Goal: Check status: Check status

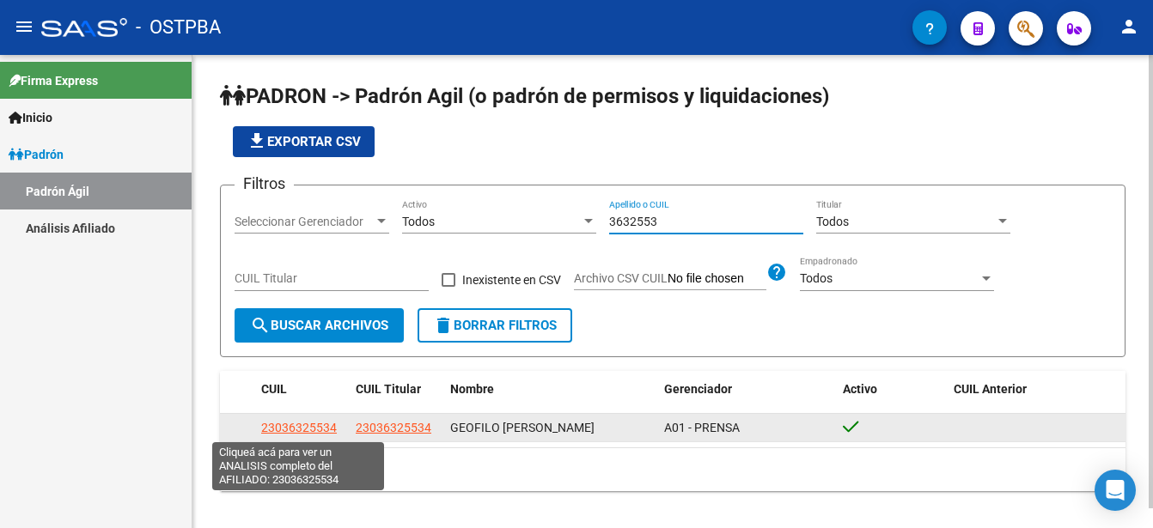
type input "3632553"
click at [298, 428] on span "23036325534" at bounding box center [299, 428] width 76 height 14
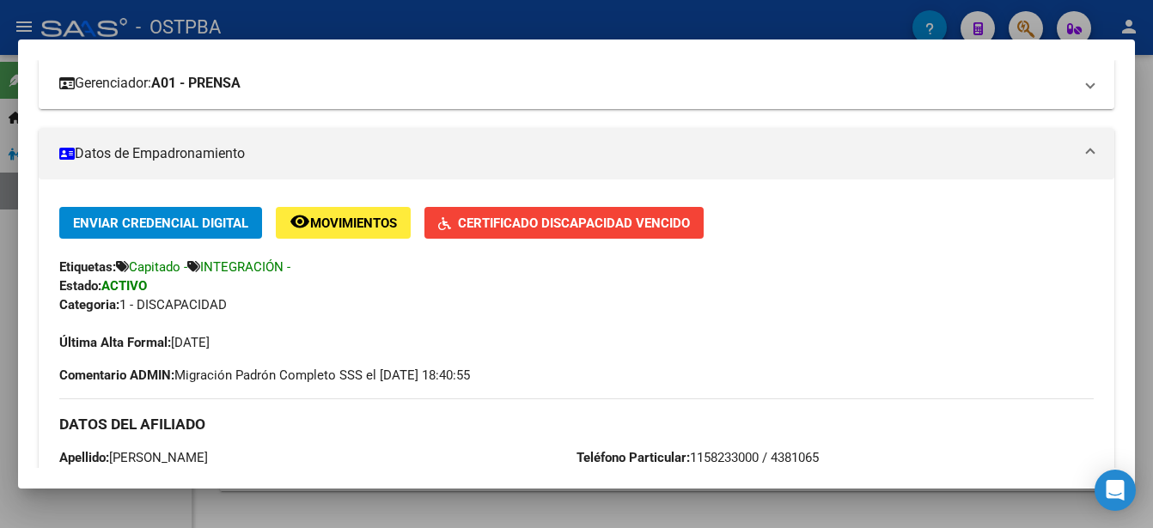
scroll to position [258, 0]
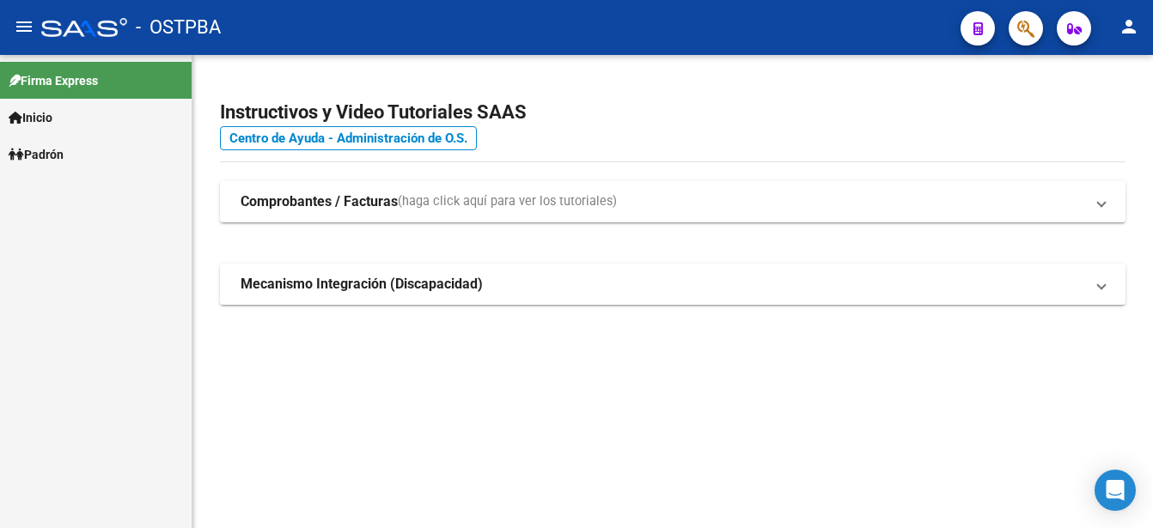
click at [75, 156] on link "Padrón" at bounding box center [96, 154] width 192 height 37
click at [76, 156] on link "Padrón" at bounding box center [96, 154] width 192 height 37
click at [73, 186] on link "Padrón Ágil" at bounding box center [96, 191] width 192 height 37
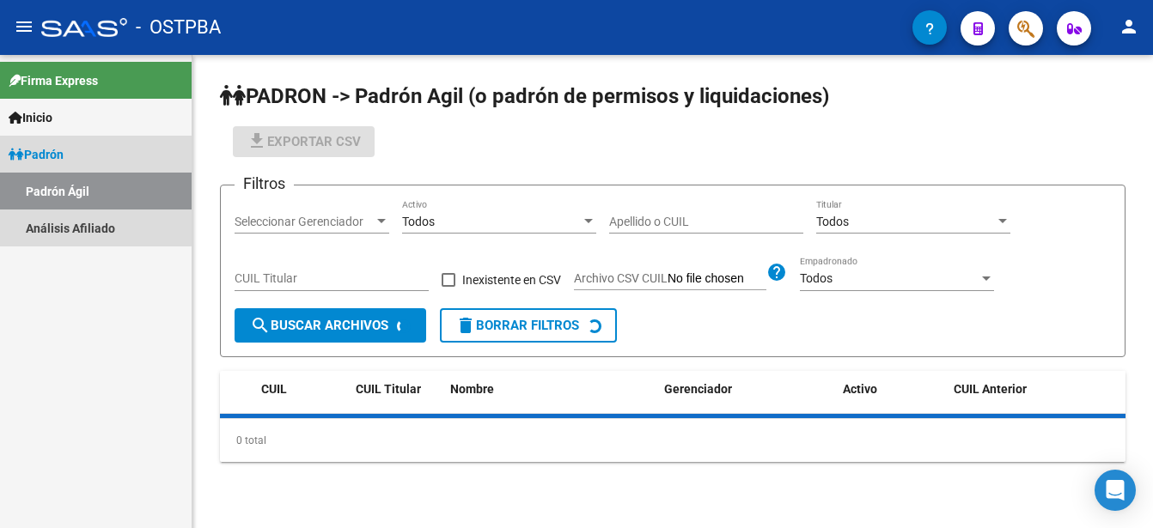
click at [73, 186] on link "Padrón Ágil" at bounding box center [96, 191] width 192 height 37
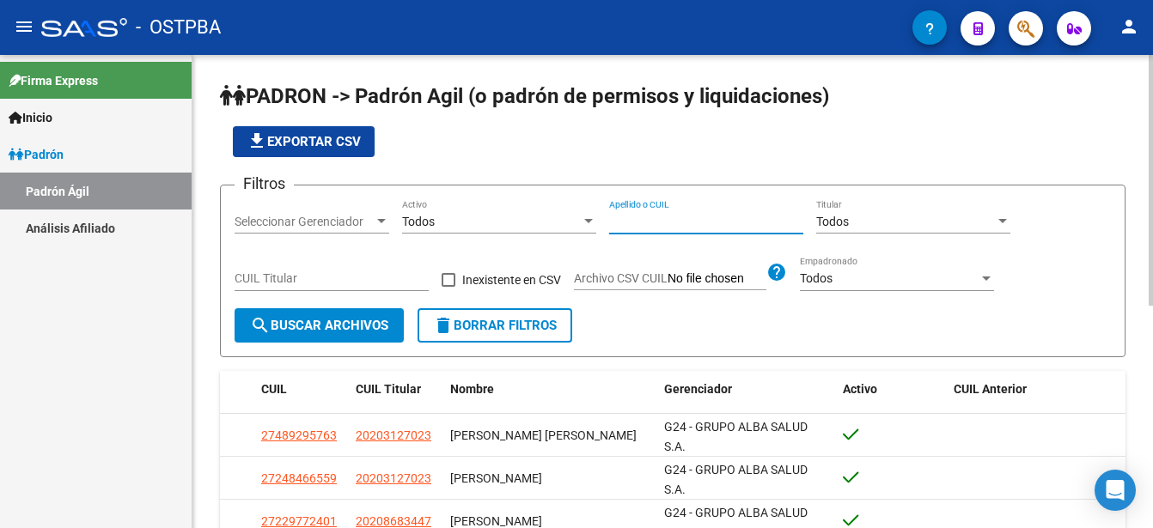
click at [612, 215] on input "Apellido o CUIL" at bounding box center [706, 222] width 194 height 15
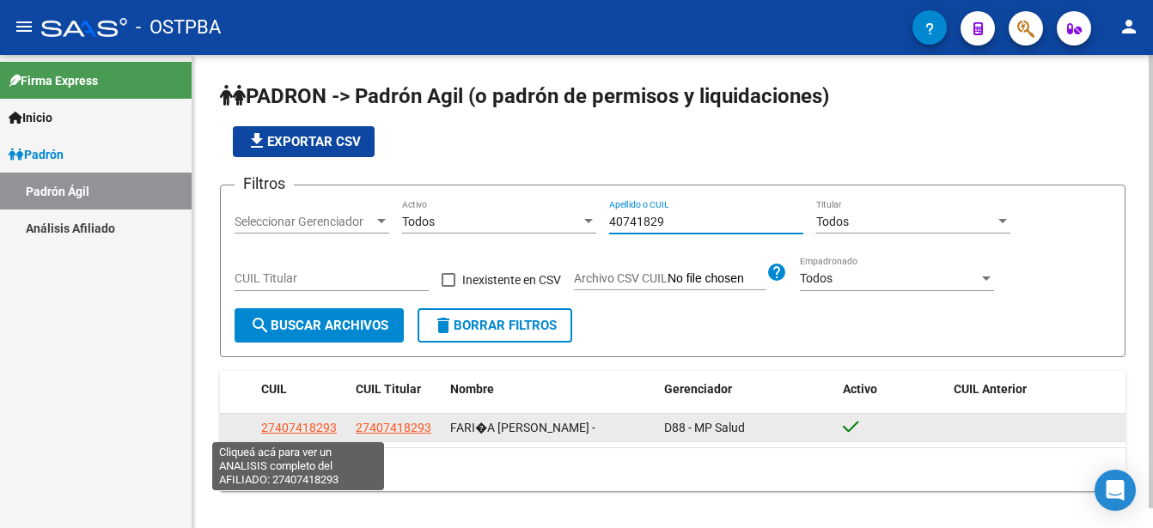
type input "40741829"
click at [296, 423] on span "27407418293" at bounding box center [299, 428] width 76 height 14
type textarea "27407418293"
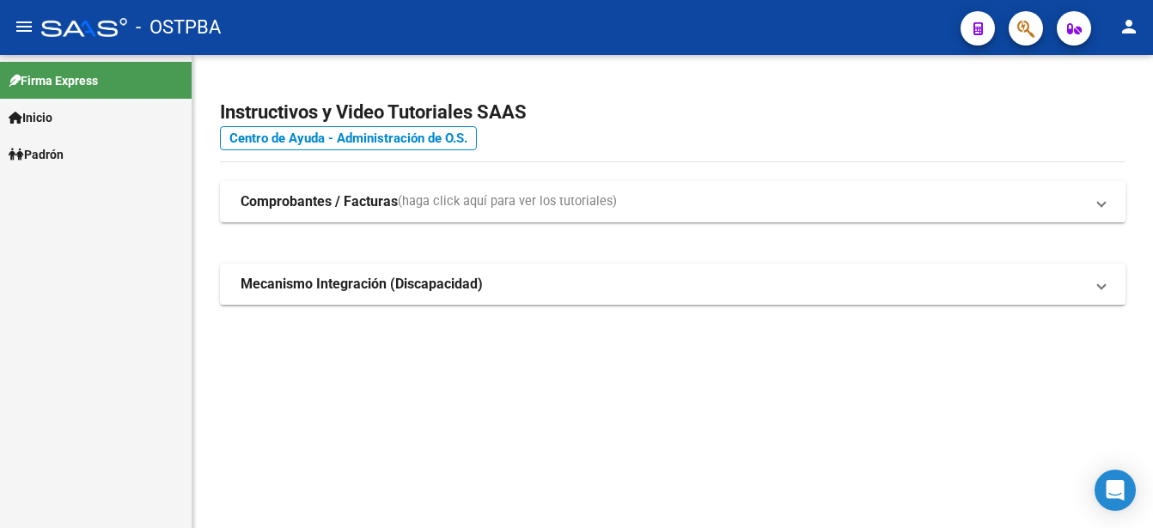
click at [62, 149] on span "Padrón" at bounding box center [36, 154] width 55 height 19
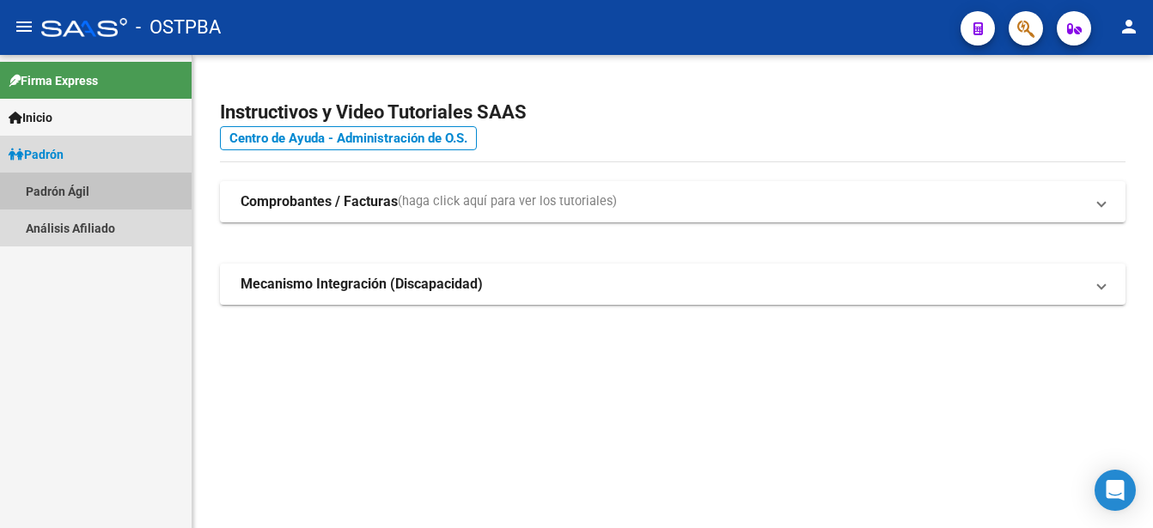
click at [56, 185] on link "Padrón Ágil" at bounding box center [96, 191] width 192 height 37
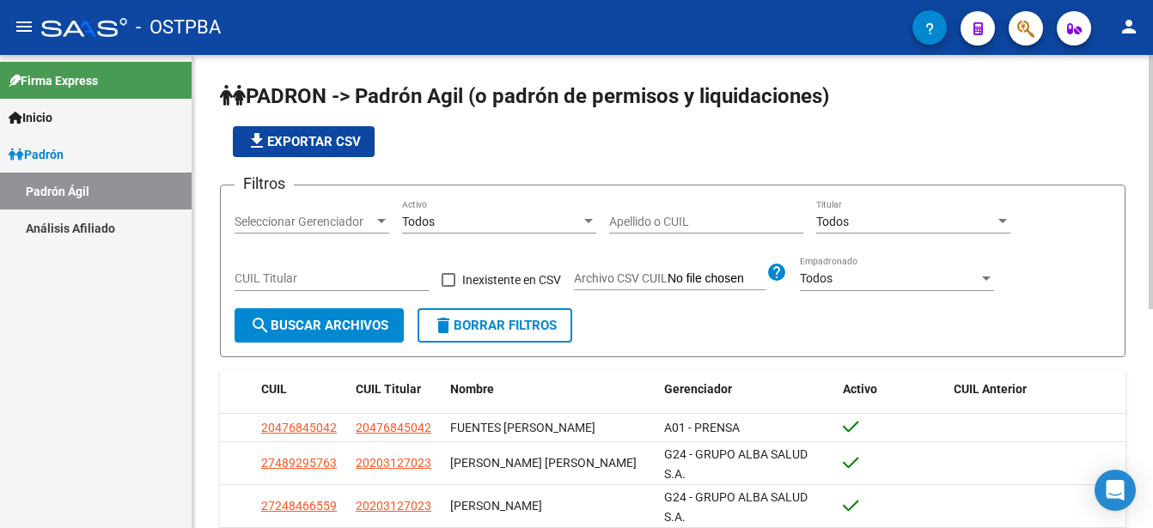
click at [612, 213] on div "Apellido o CUIL" at bounding box center [706, 216] width 194 height 34
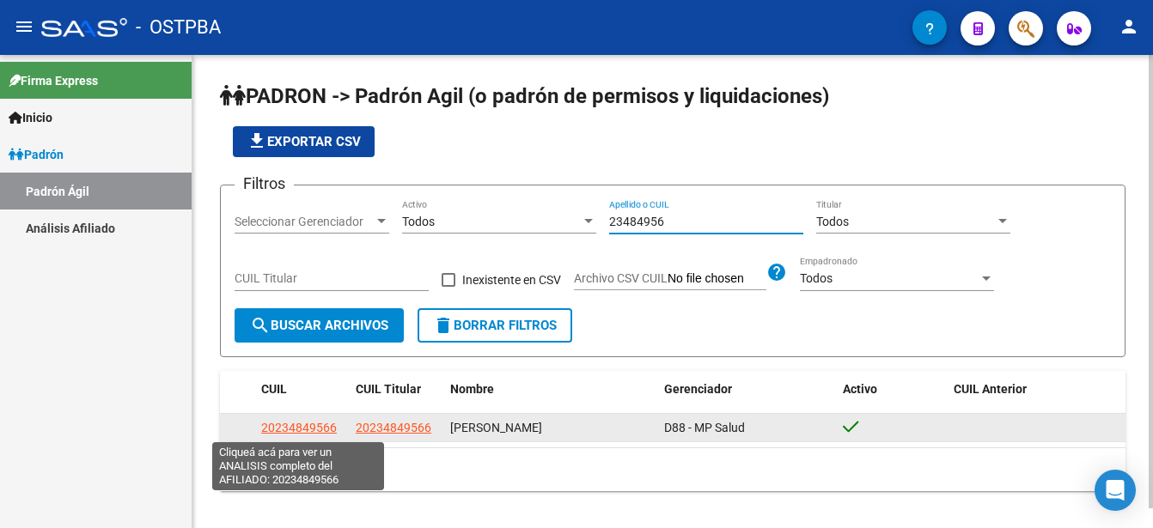
type input "23484956"
click at [295, 425] on span "20234849566" at bounding box center [299, 428] width 76 height 14
type textarea "20234849566"
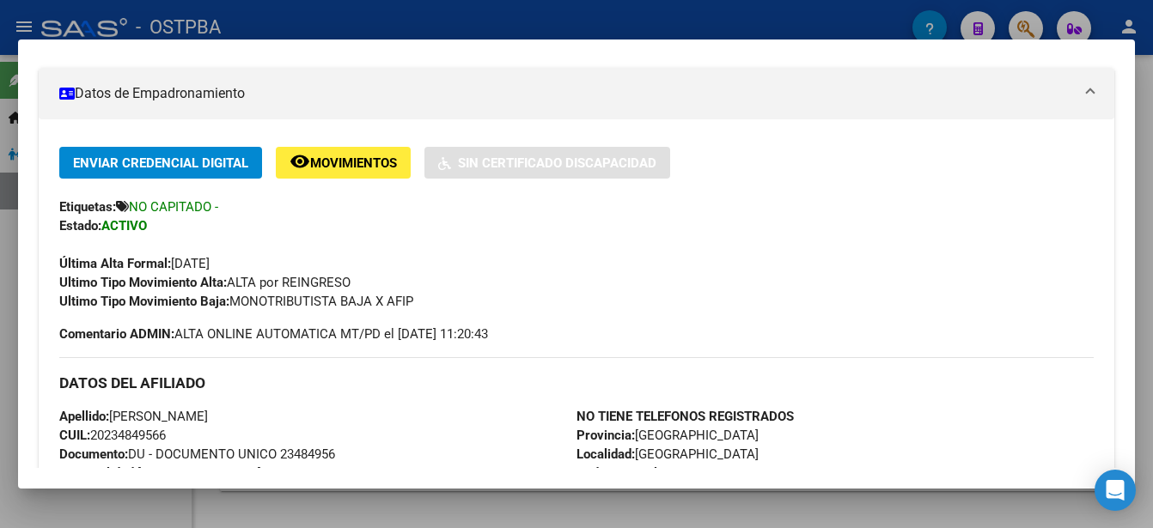
scroll to position [344, 0]
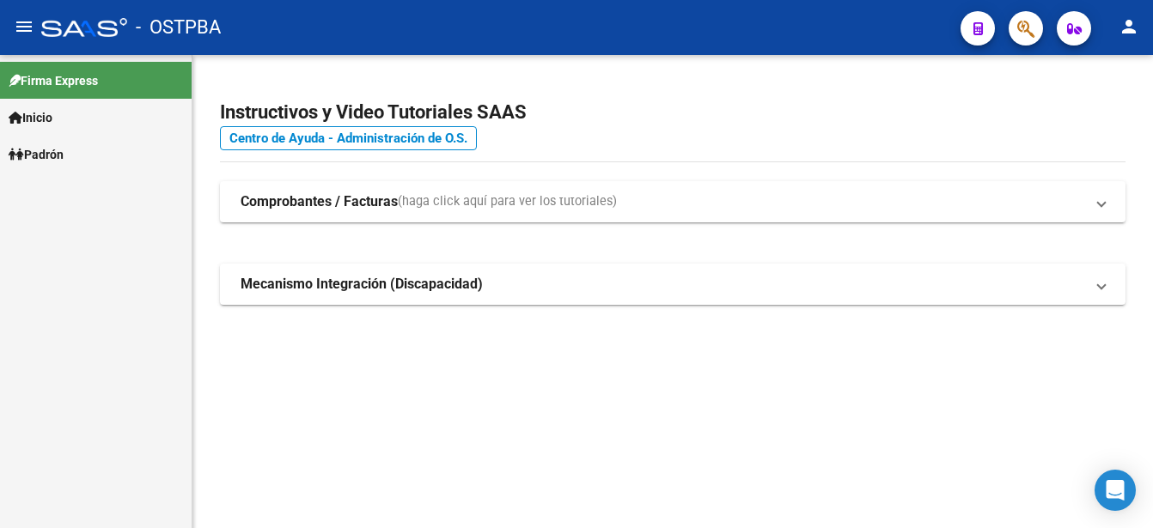
click at [64, 146] on span "Padrón" at bounding box center [36, 154] width 55 height 19
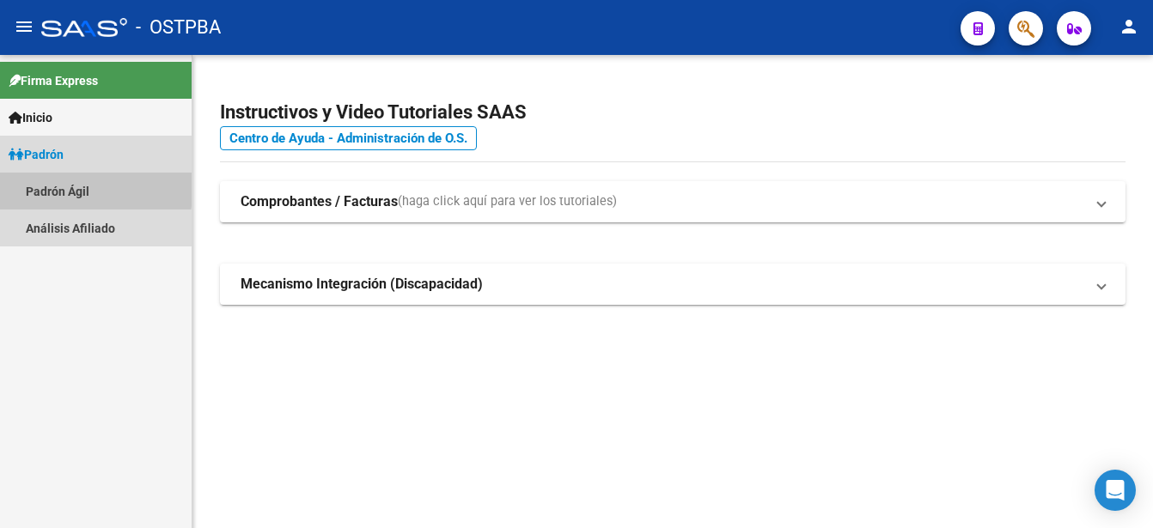
drag, startPoint x: 67, startPoint y: 146, endPoint x: 66, endPoint y: 186, distance: 40.4
click at [66, 186] on link "Padrón Ágil" at bounding box center [96, 191] width 192 height 37
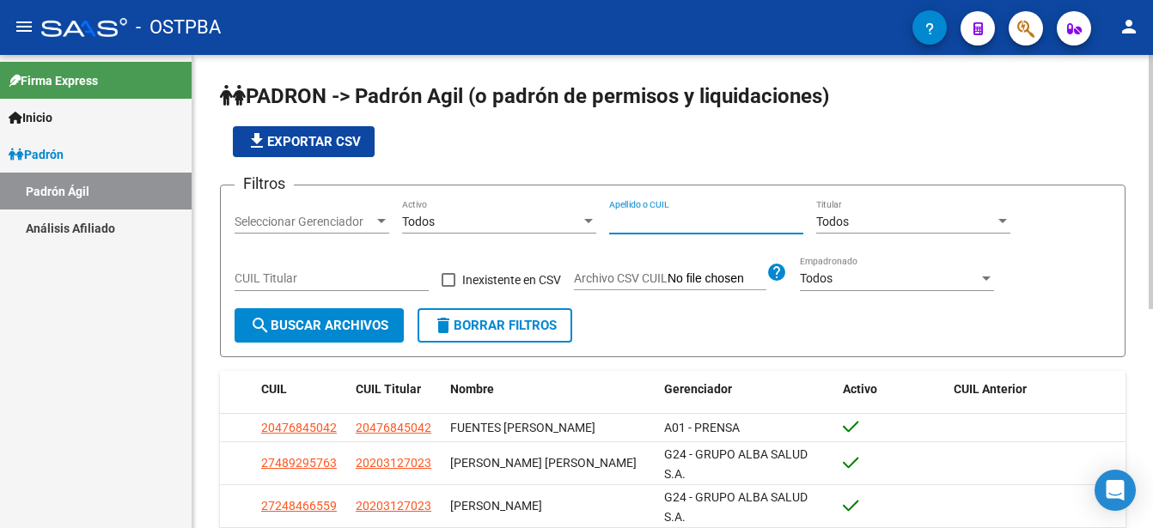
click at [612, 216] on input "Apellido o CUIL" at bounding box center [706, 222] width 194 height 15
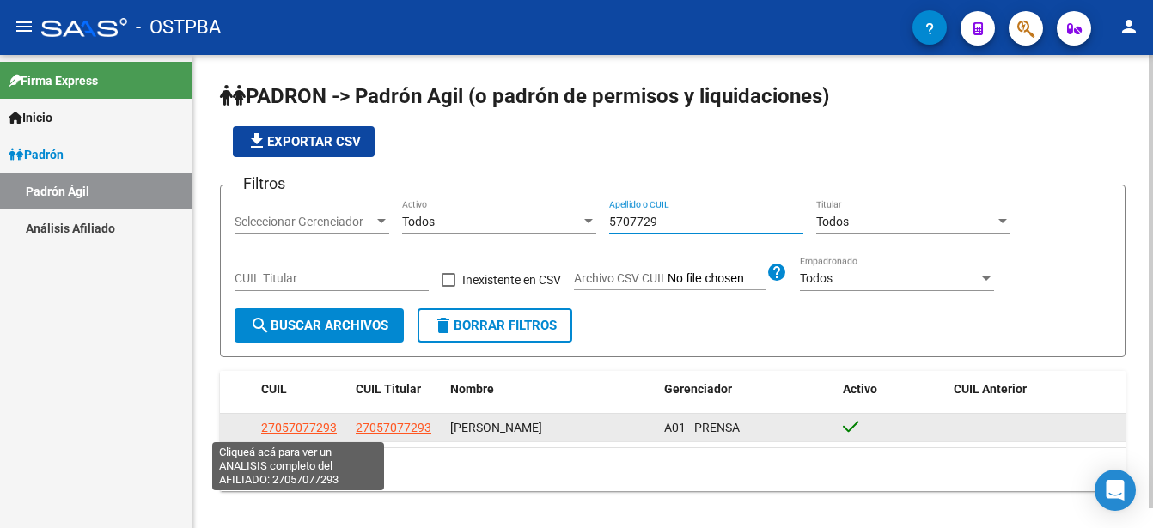
type input "5707729"
click at [307, 425] on span "27057077293" at bounding box center [299, 428] width 76 height 14
type textarea "27057077293"
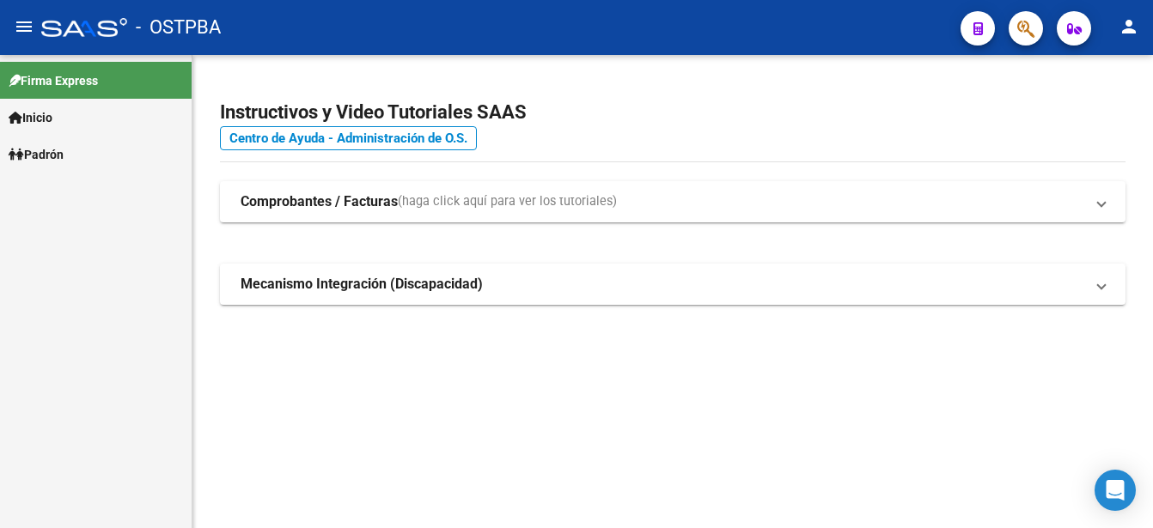
click at [64, 149] on span "Padrón" at bounding box center [36, 154] width 55 height 19
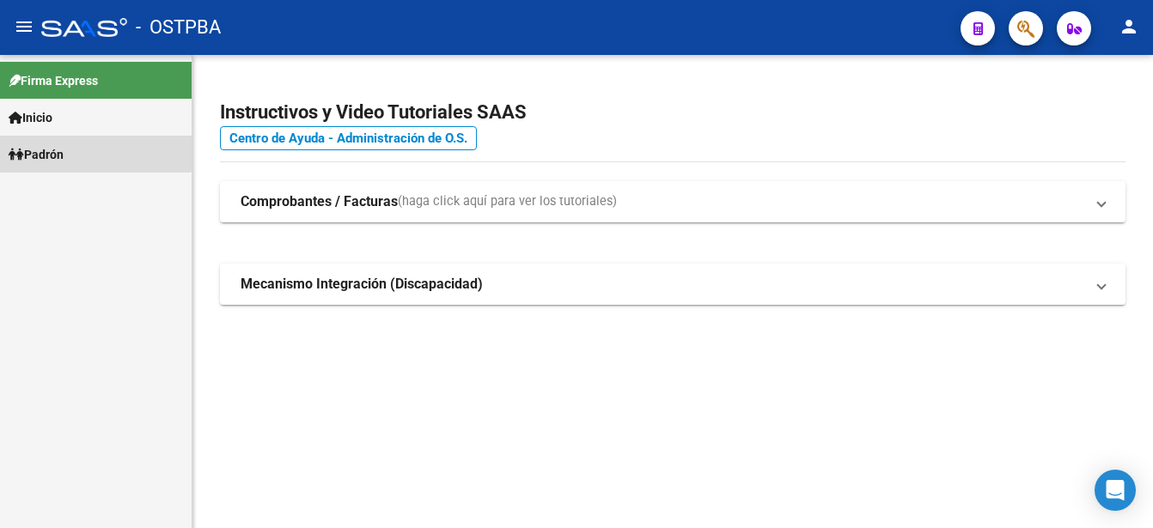
click at [64, 149] on span "Padrón" at bounding box center [36, 154] width 55 height 19
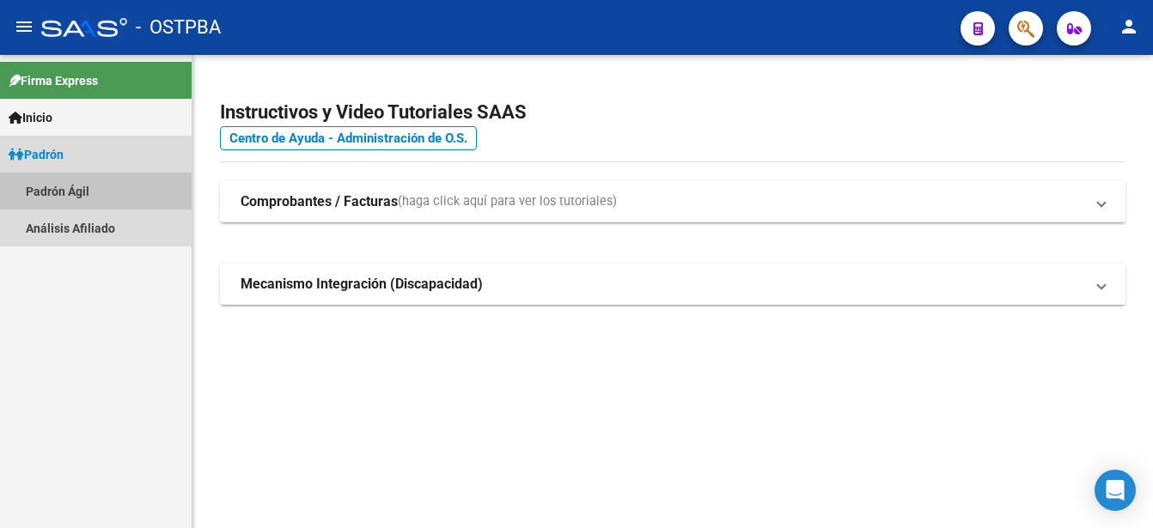
drag, startPoint x: 66, startPoint y: 149, endPoint x: 58, endPoint y: 188, distance: 39.4
click at [58, 188] on link "Padrón Ágil" at bounding box center [96, 191] width 192 height 37
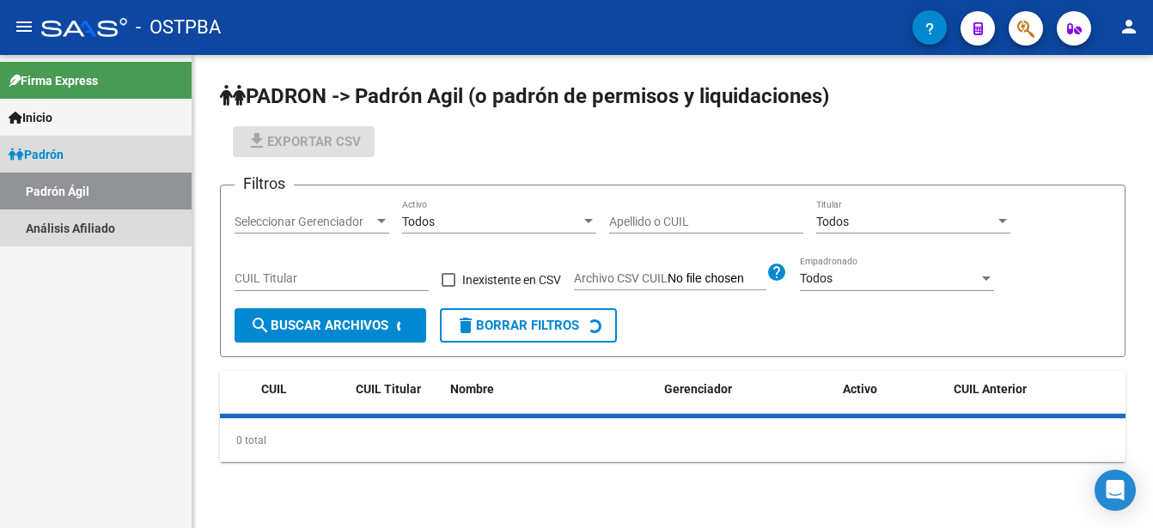
click at [58, 188] on link "Padrón Ágil" at bounding box center [96, 191] width 192 height 37
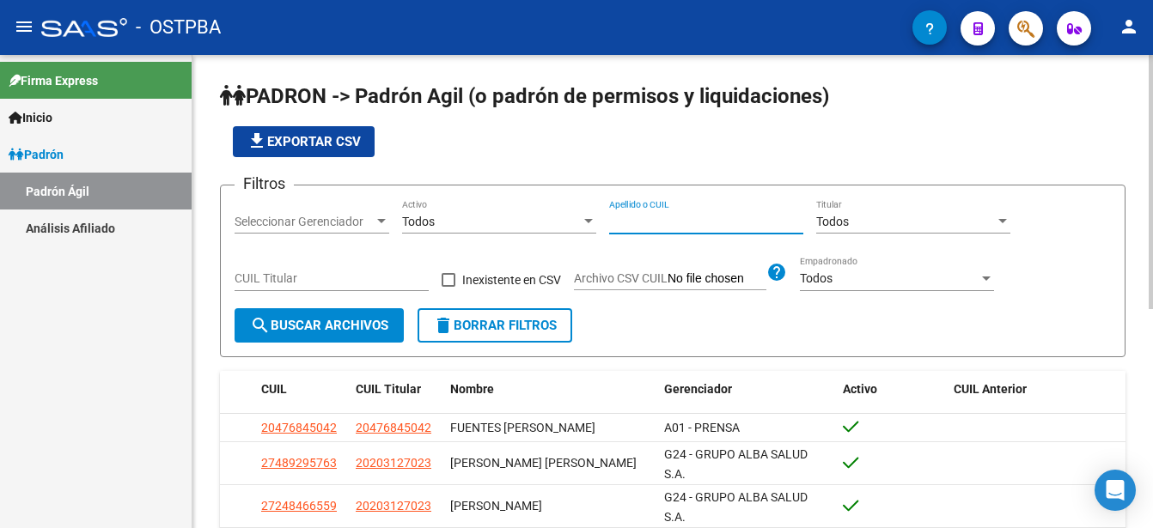
click at [612, 218] on input "Apellido o CUIL" at bounding box center [706, 222] width 194 height 15
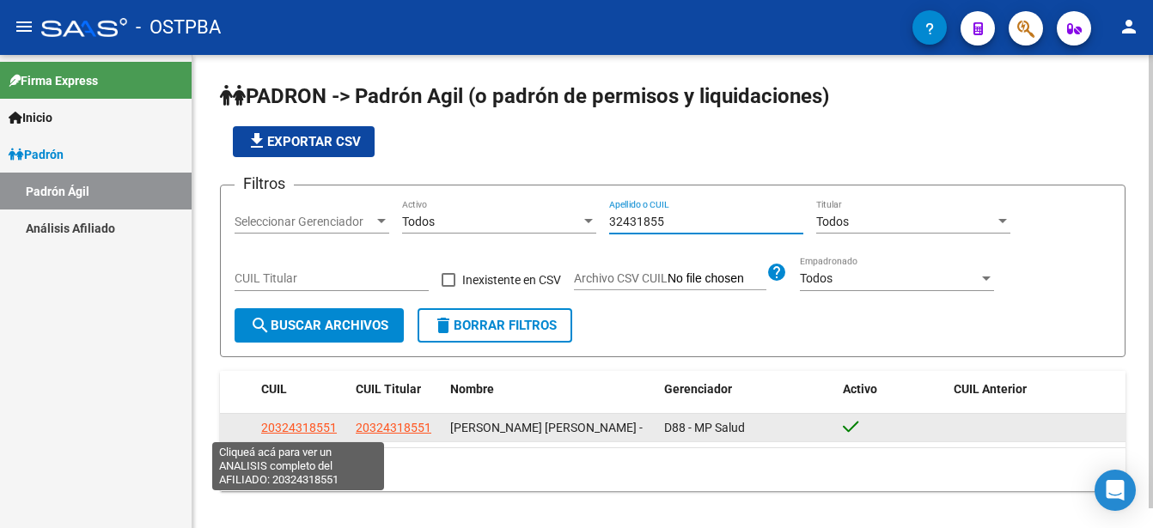
type input "32431855"
click at [301, 428] on span "20324318551" at bounding box center [299, 428] width 76 height 14
type textarea "20324318551"
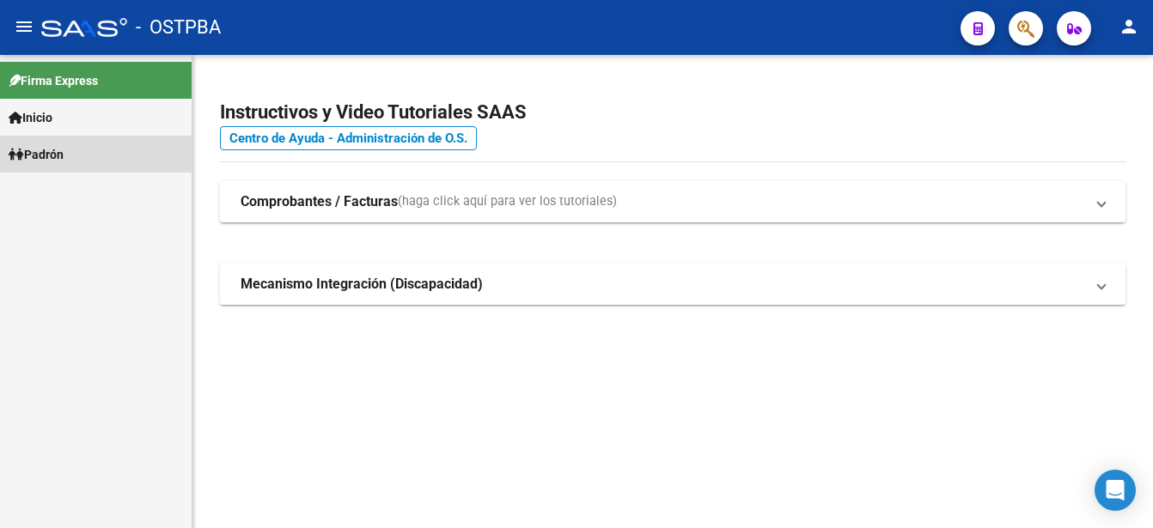
click at [52, 149] on span "Padrón" at bounding box center [36, 154] width 55 height 19
click at [55, 149] on span "Padrón" at bounding box center [36, 154] width 55 height 19
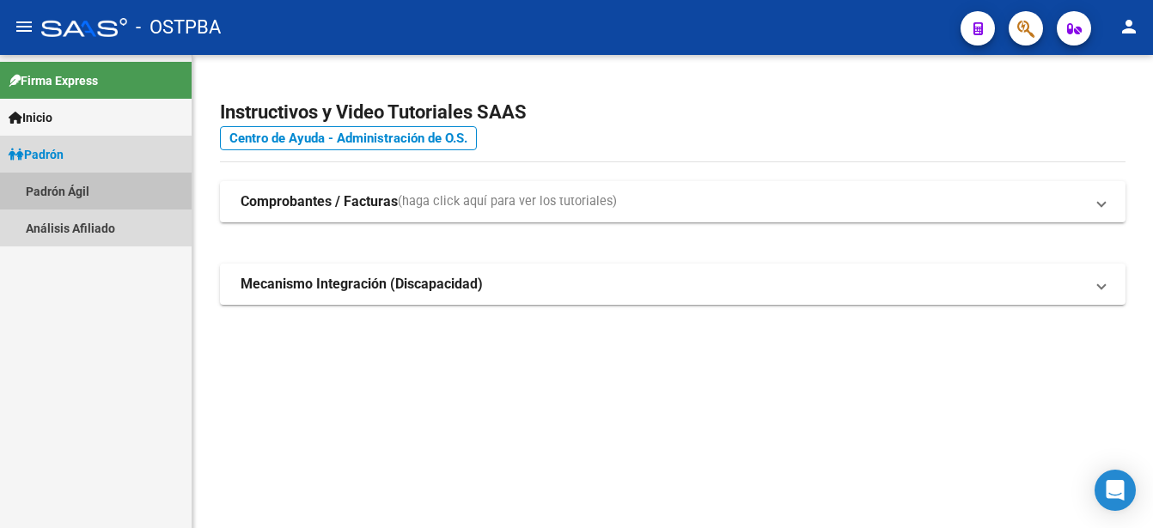
drag, startPoint x: 55, startPoint y: 149, endPoint x: 65, endPoint y: 191, distance: 43.3
click at [65, 191] on link "Padrón Ágil" at bounding box center [96, 191] width 192 height 37
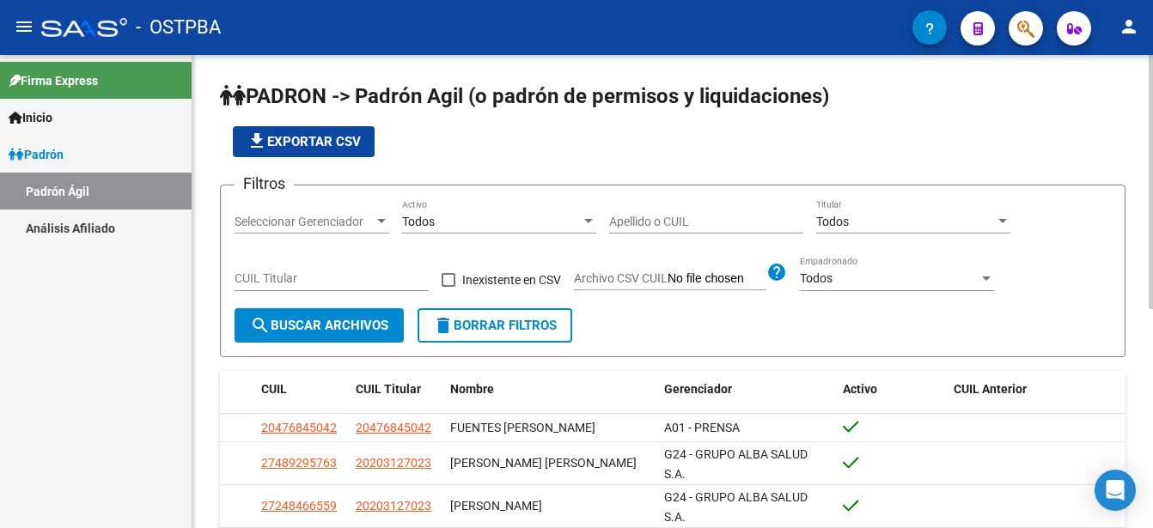
click at [611, 215] on input "Apellido o CUIL" at bounding box center [706, 222] width 194 height 15
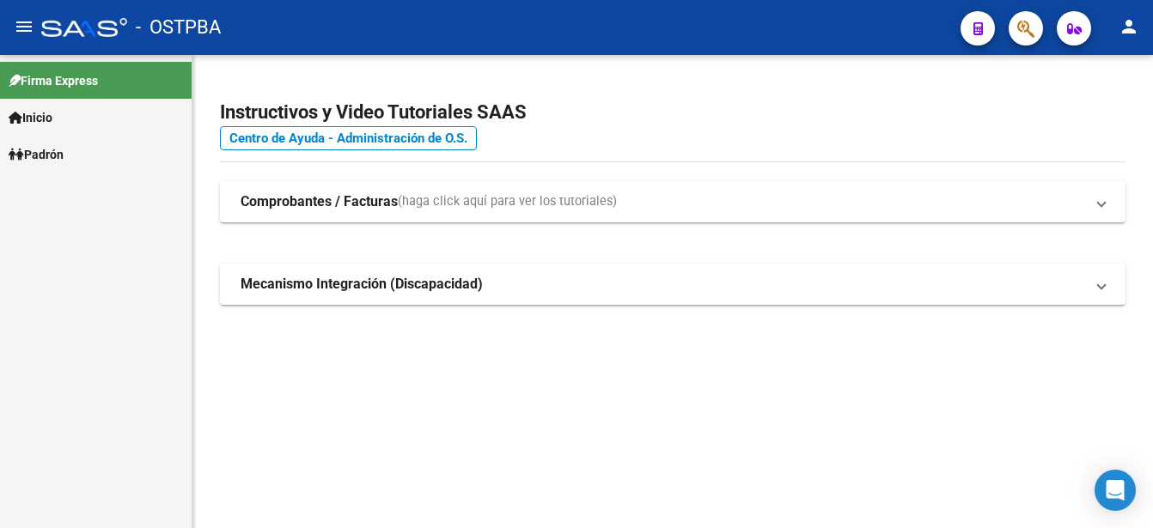
click at [64, 147] on span "Padrón" at bounding box center [36, 154] width 55 height 19
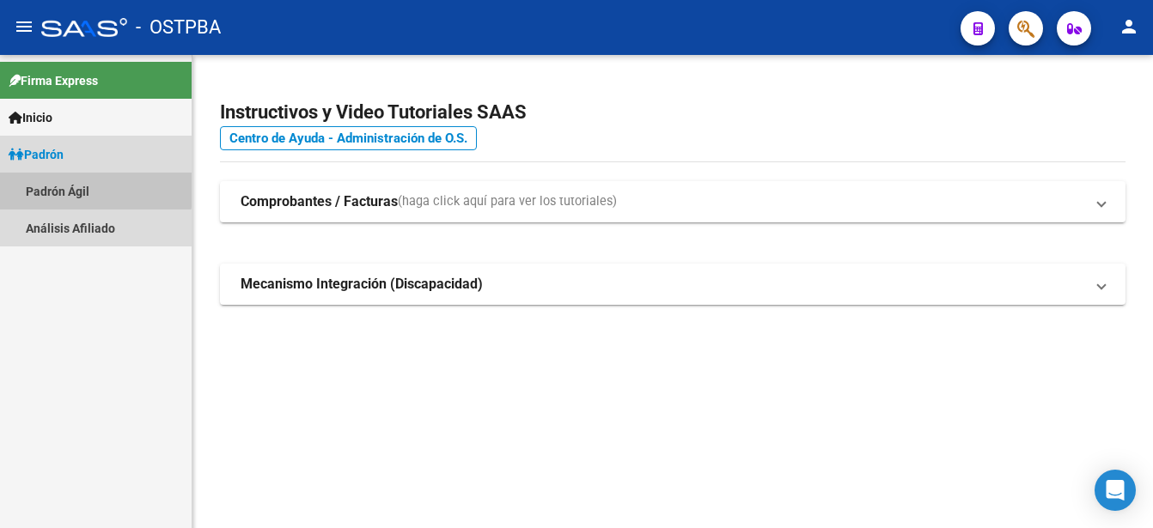
click at [53, 186] on link "Padrón Ágil" at bounding box center [96, 191] width 192 height 37
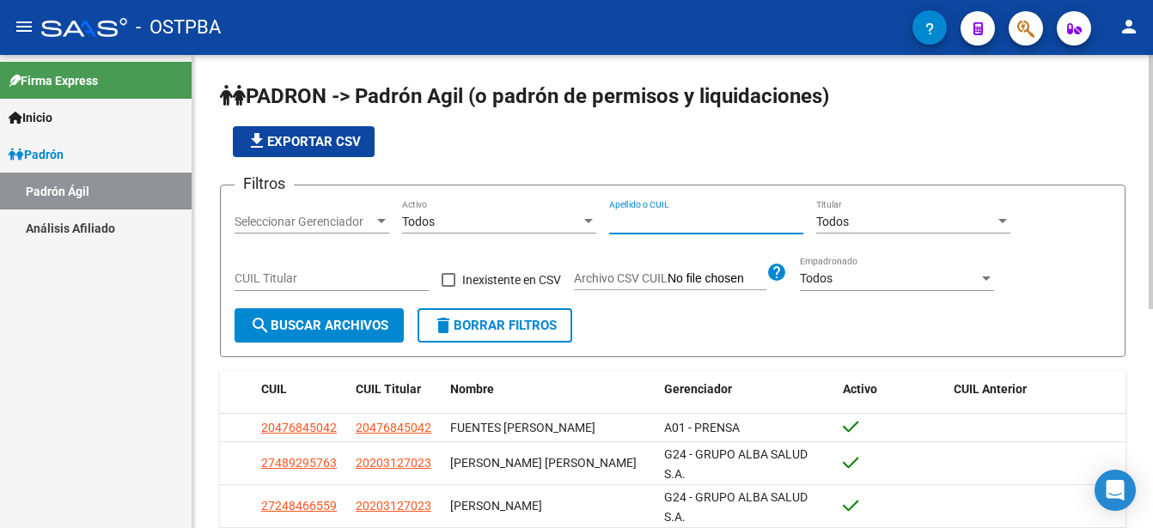
click at [614, 218] on input "Apellido o CUIL" at bounding box center [706, 222] width 194 height 15
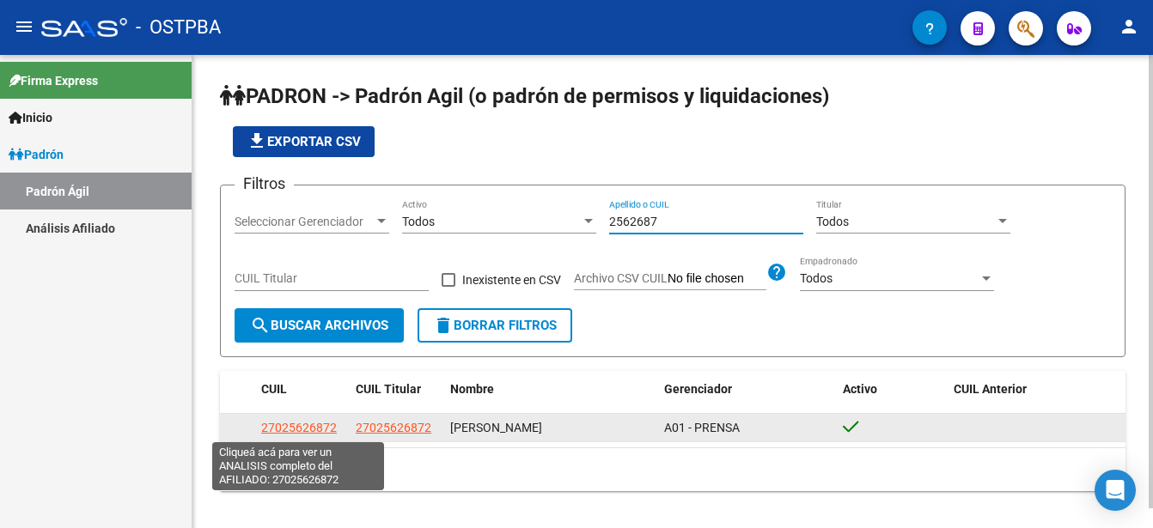
type input "2562687"
click at [301, 427] on span "27025626872" at bounding box center [299, 428] width 76 height 14
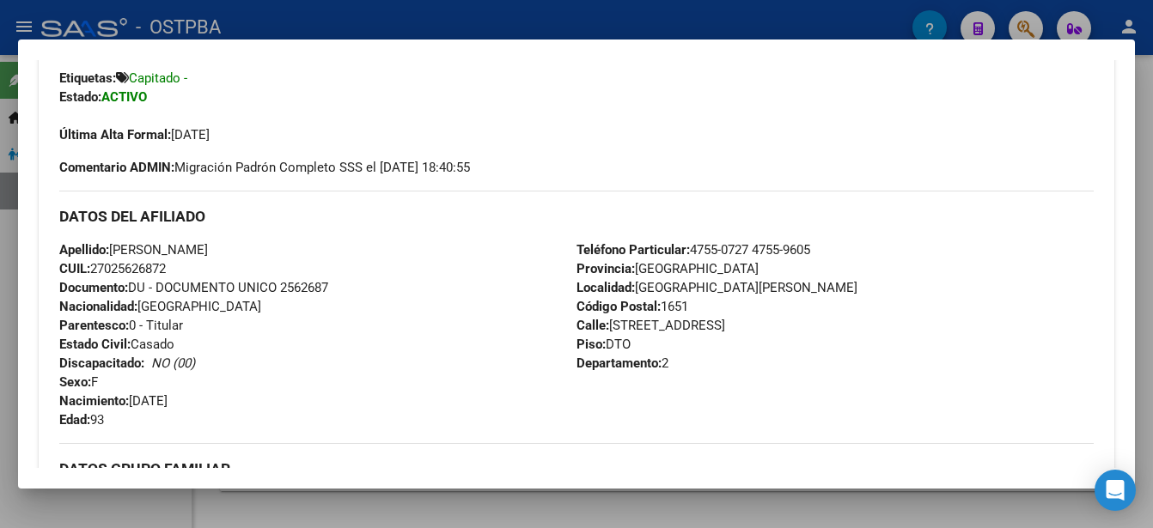
scroll to position [429, 0]
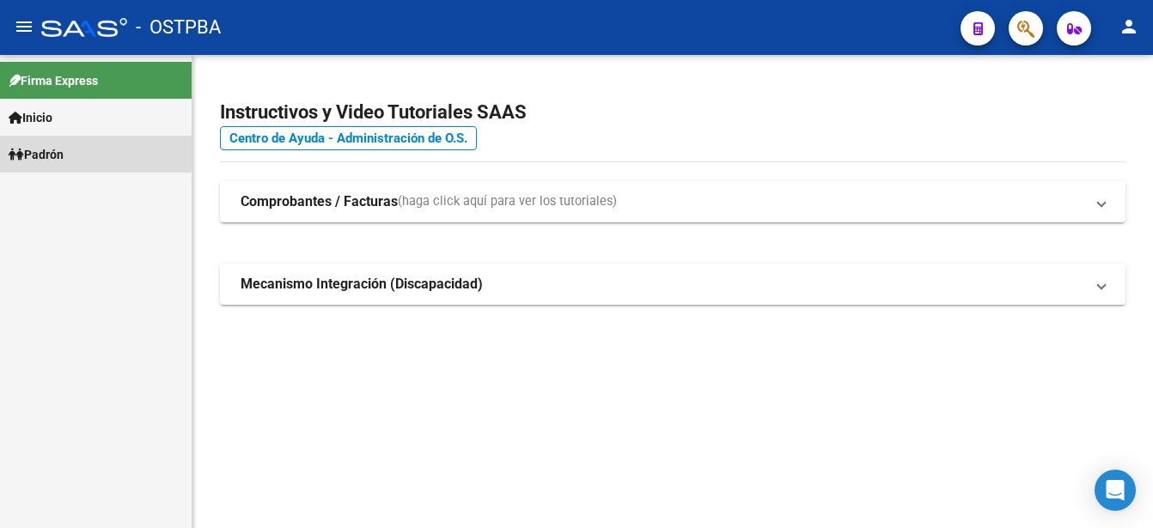
click at [57, 148] on span "Padrón" at bounding box center [36, 154] width 55 height 19
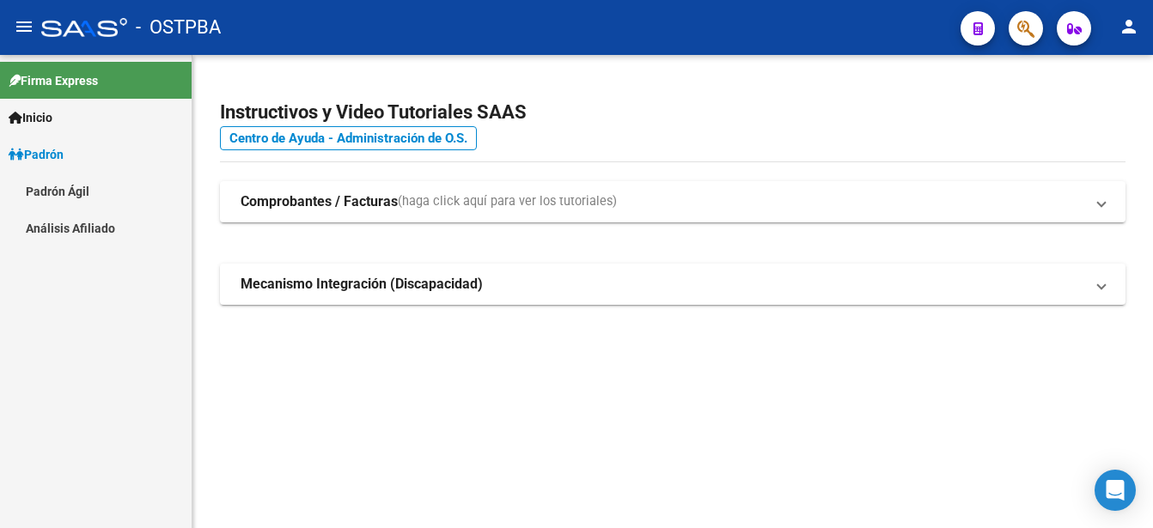
drag, startPoint x: 57, startPoint y: 148, endPoint x: 63, endPoint y: 193, distance: 45.9
click at [63, 193] on link "Padrón Ágil" at bounding box center [96, 191] width 192 height 37
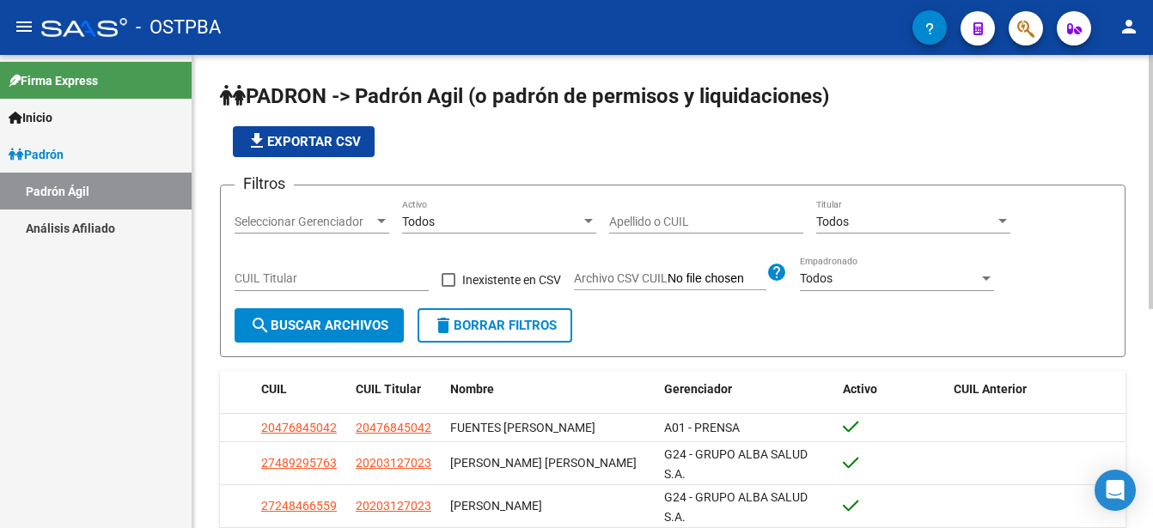
click at [615, 219] on input "Apellido o CUIL" at bounding box center [706, 222] width 194 height 15
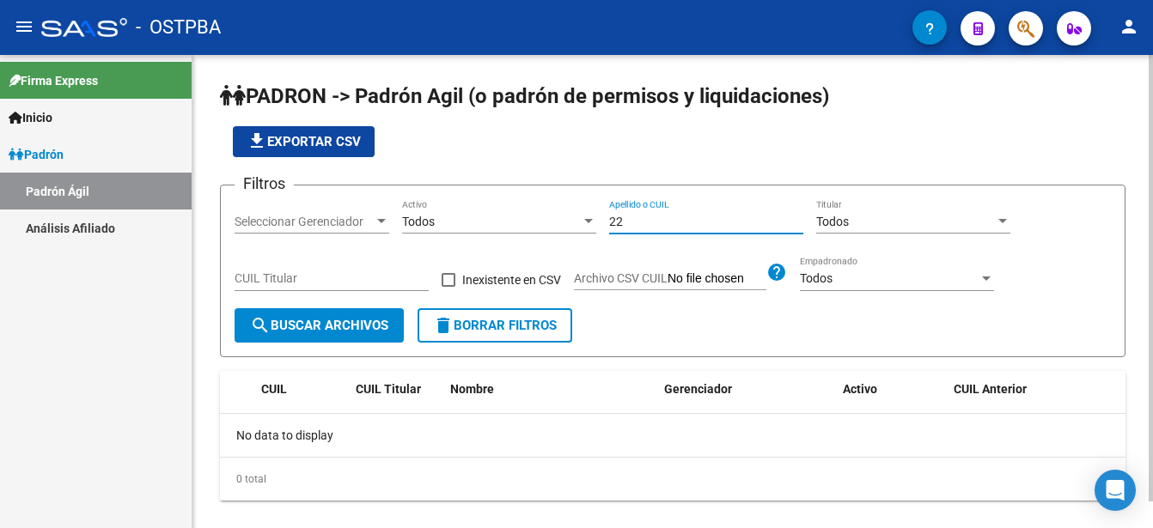
type input "2"
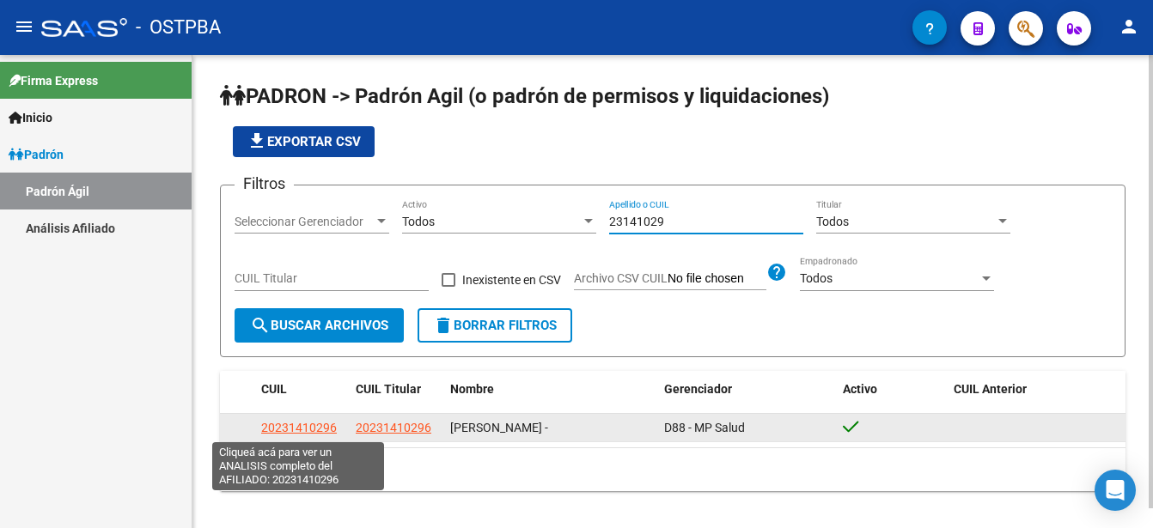
type input "23141029"
click at [287, 428] on span "20231410296" at bounding box center [299, 428] width 76 height 14
type textarea "20231410296"
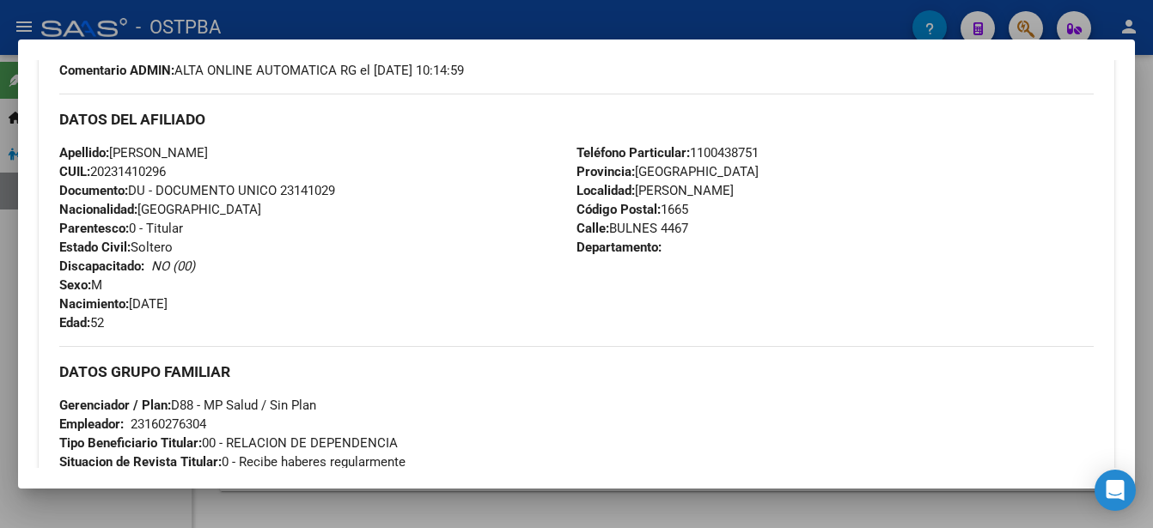
scroll to position [622, 0]
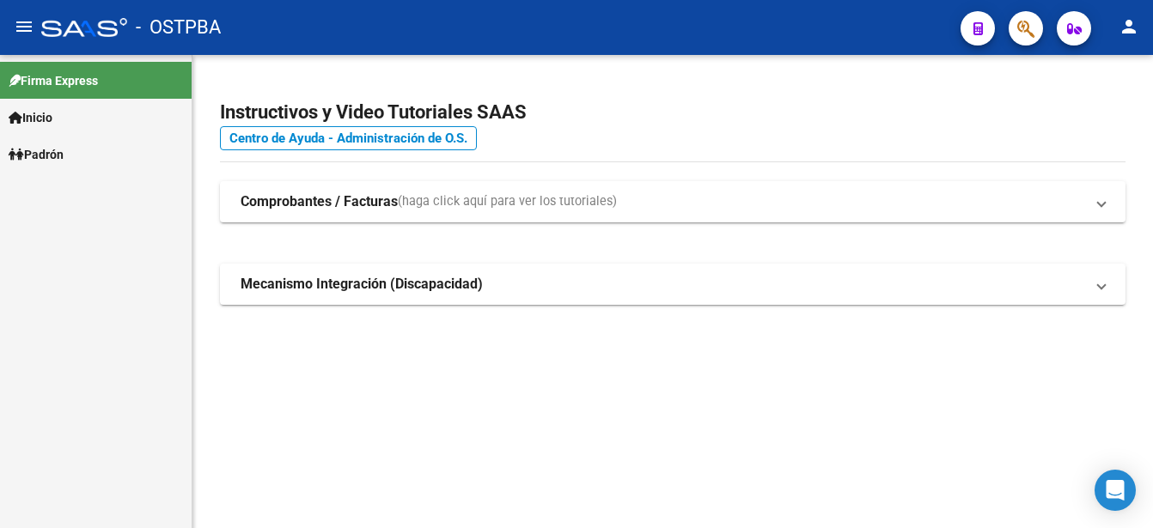
click at [55, 148] on span "Padrón" at bounding box center [36, 154] width 55 height 19
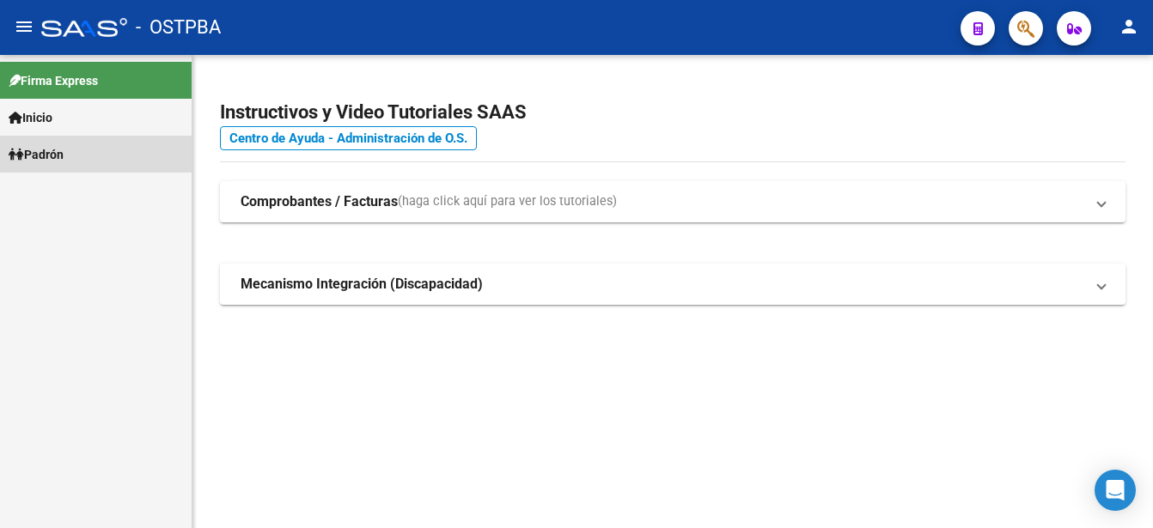
click at [57, 148] on span "Padrón" at bounding box center [36, 154] width 55 height 19
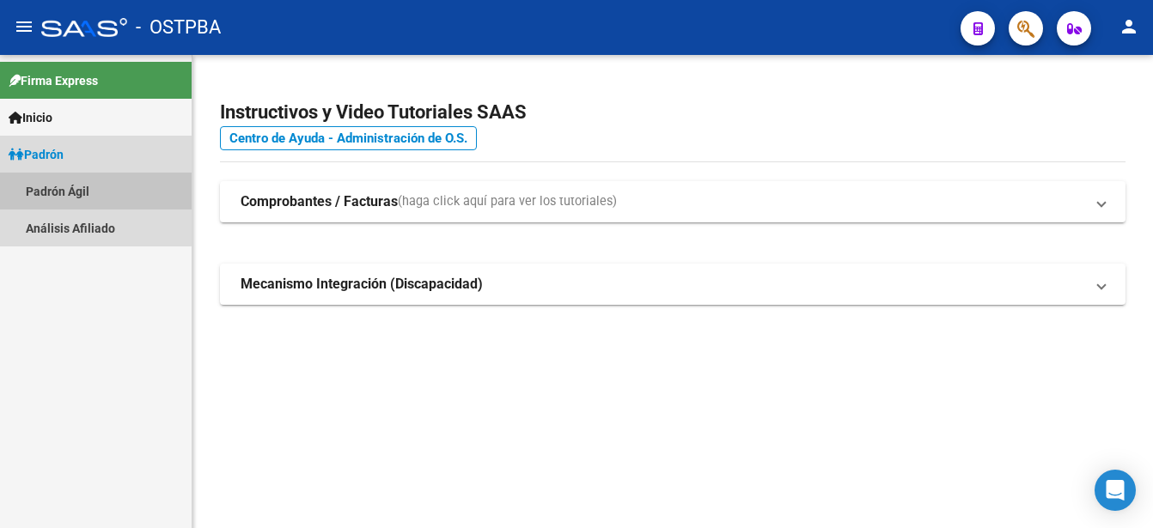
click at [52, 185] on link "Padrón Ágil" at bounding box center [96, 191] width 192 height 37
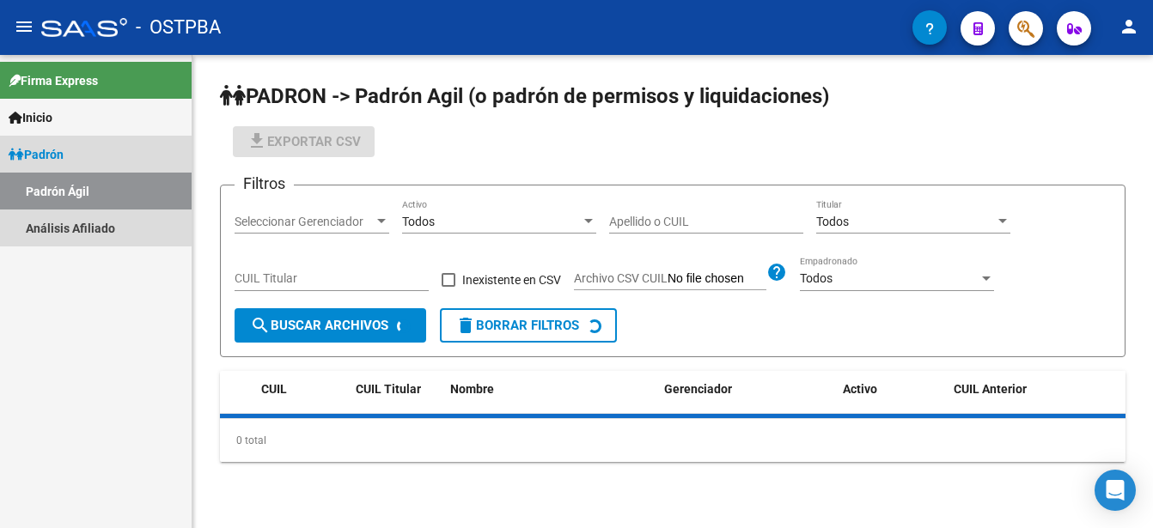
click at [52, 182] on link "Padrón Ágil" at bounding box center [96, 191] width 192 height 37
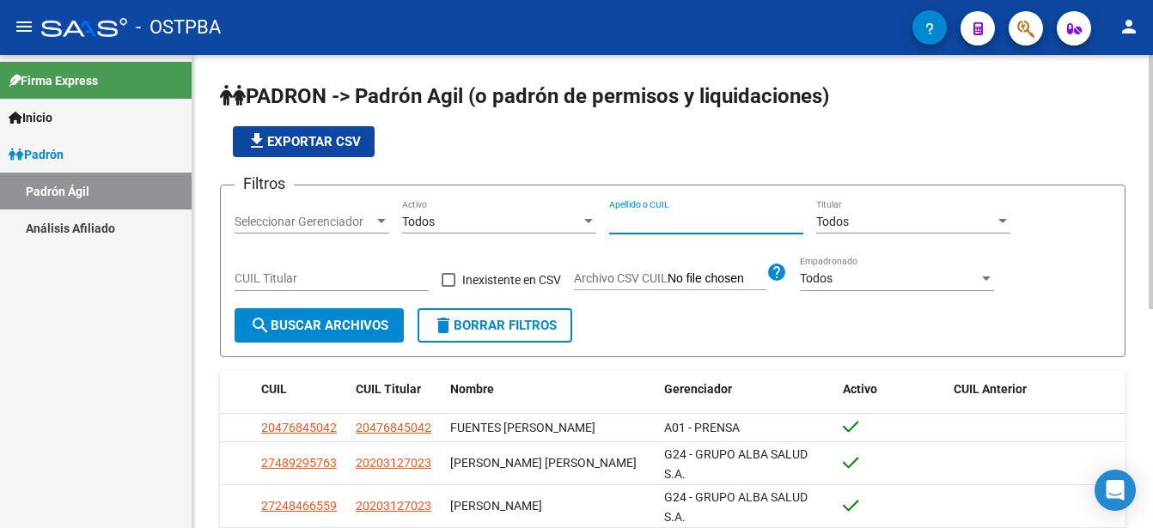
click at [618, 215] on input "Apellido o CUIL" at bounding box center [706, 222] width 194 height 15
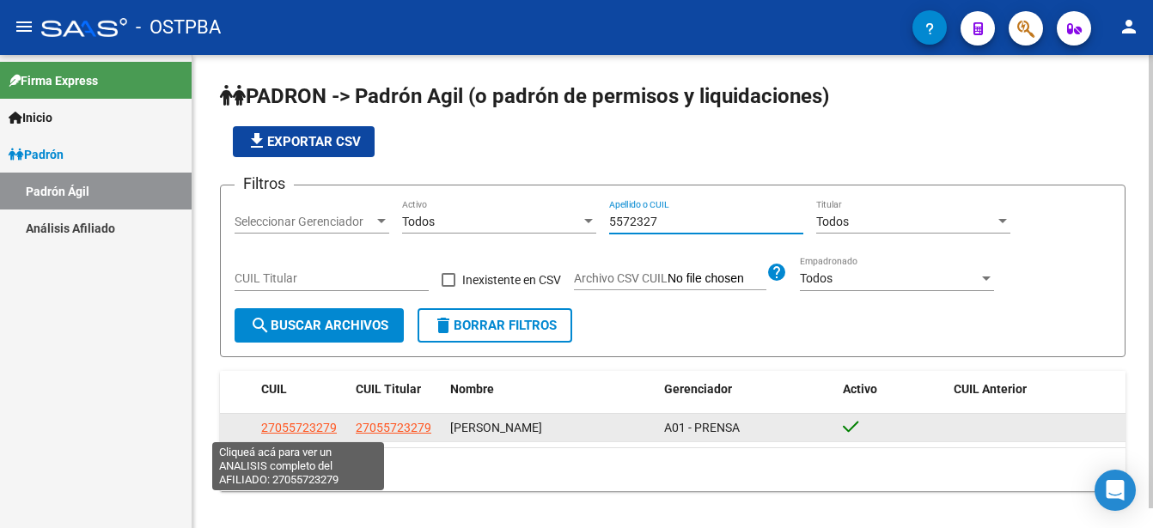
type input "5572327"
click at [300, 425] on span "27055723279" at bounding box center [299, 428] width 76 height 14
type textarea "27055723279"
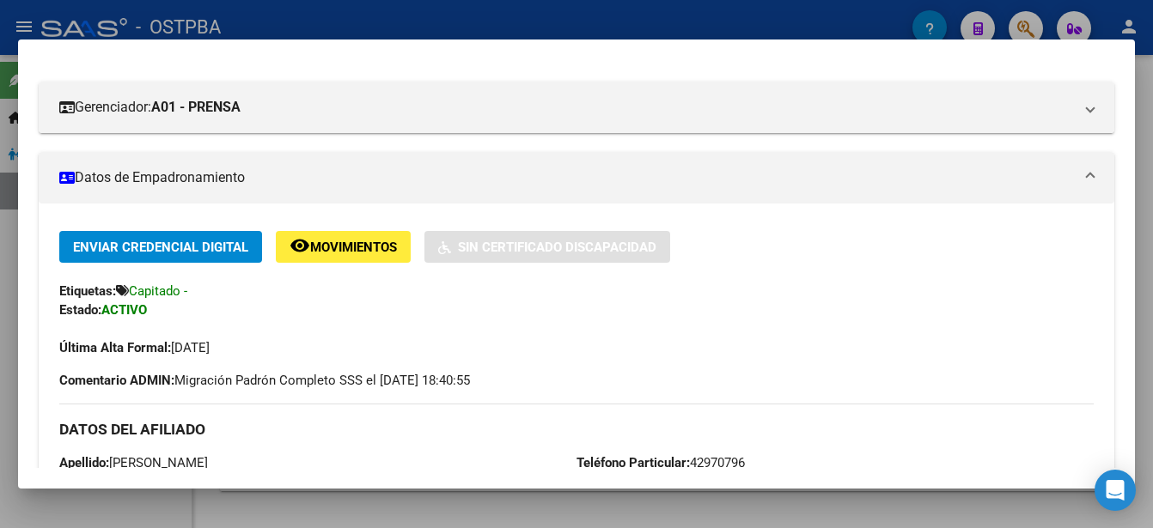
scroll to position [172, 0]
